Goal: Check status

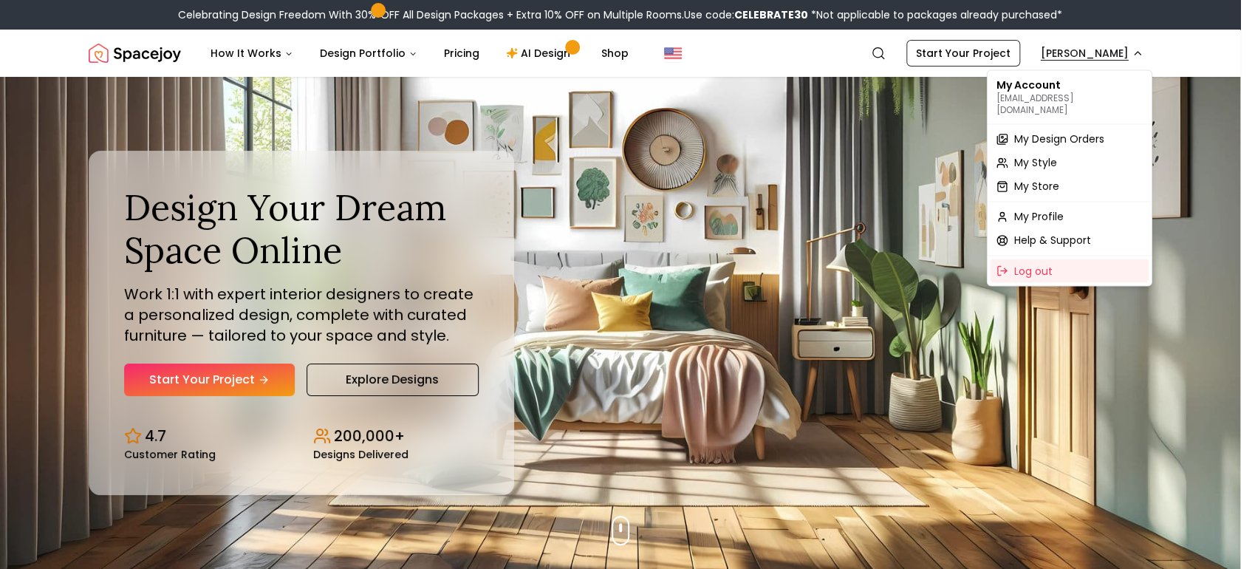
click at [1077, 131] on span "My Design Orders" at bounding box center [1059, 138] width 90 height 15
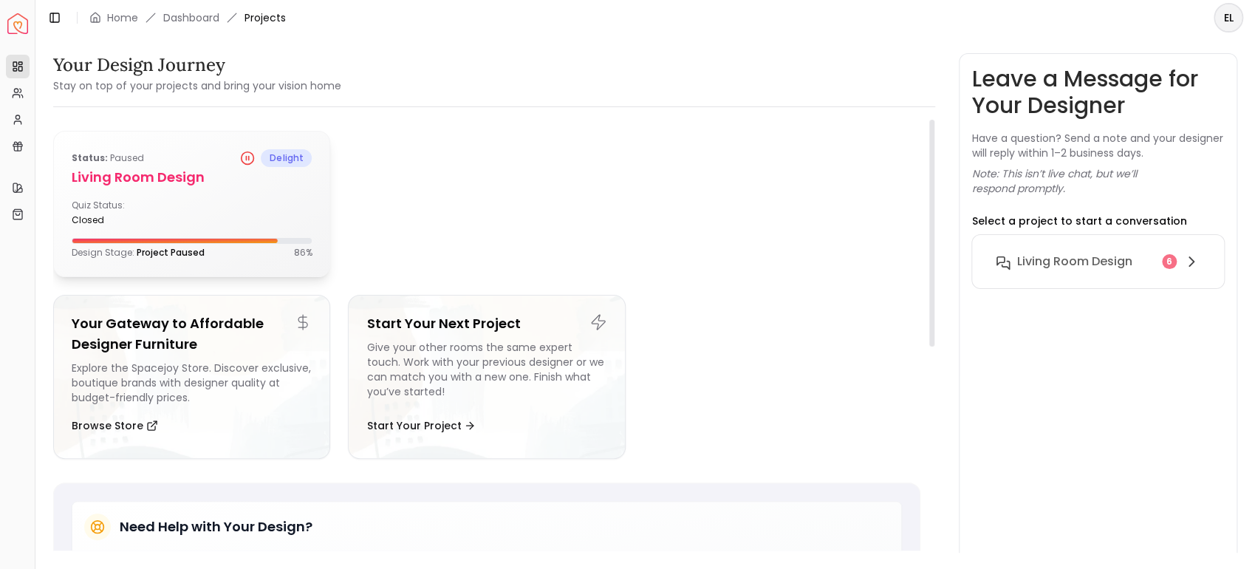
click at [154, 197] on div "Status: Paused delight Living Room design Quiz Status: closed Design Stage: Pro…" at bounding box center [192, 203] width 276 height 145
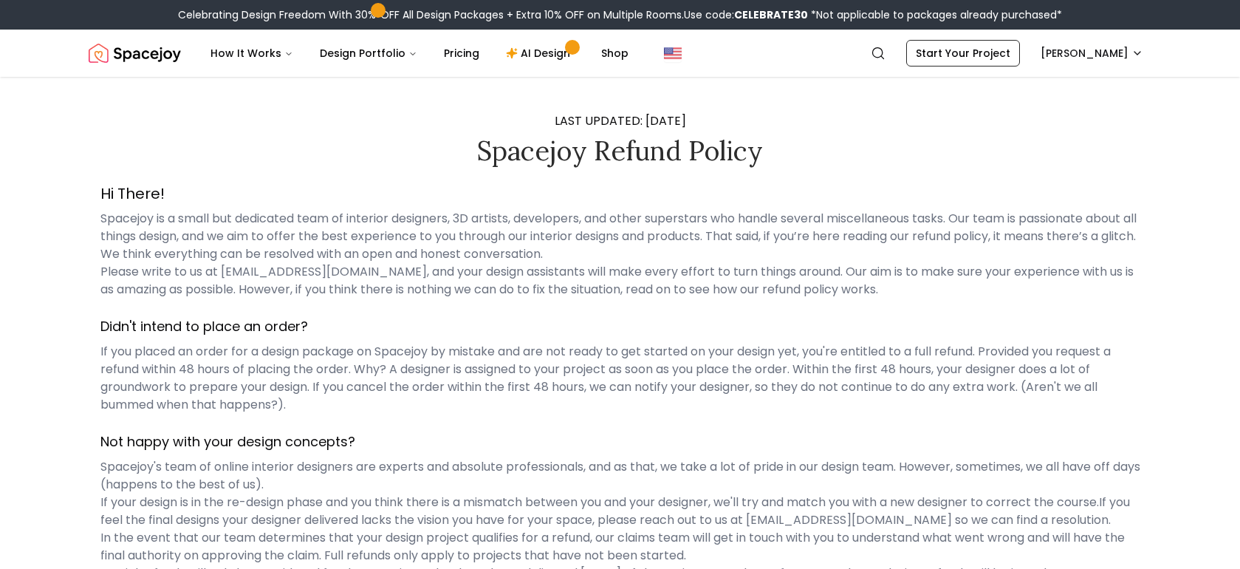
scroll to position [143, 0]
